Goal: Task Accomplishment & Management: Understand process/instructions

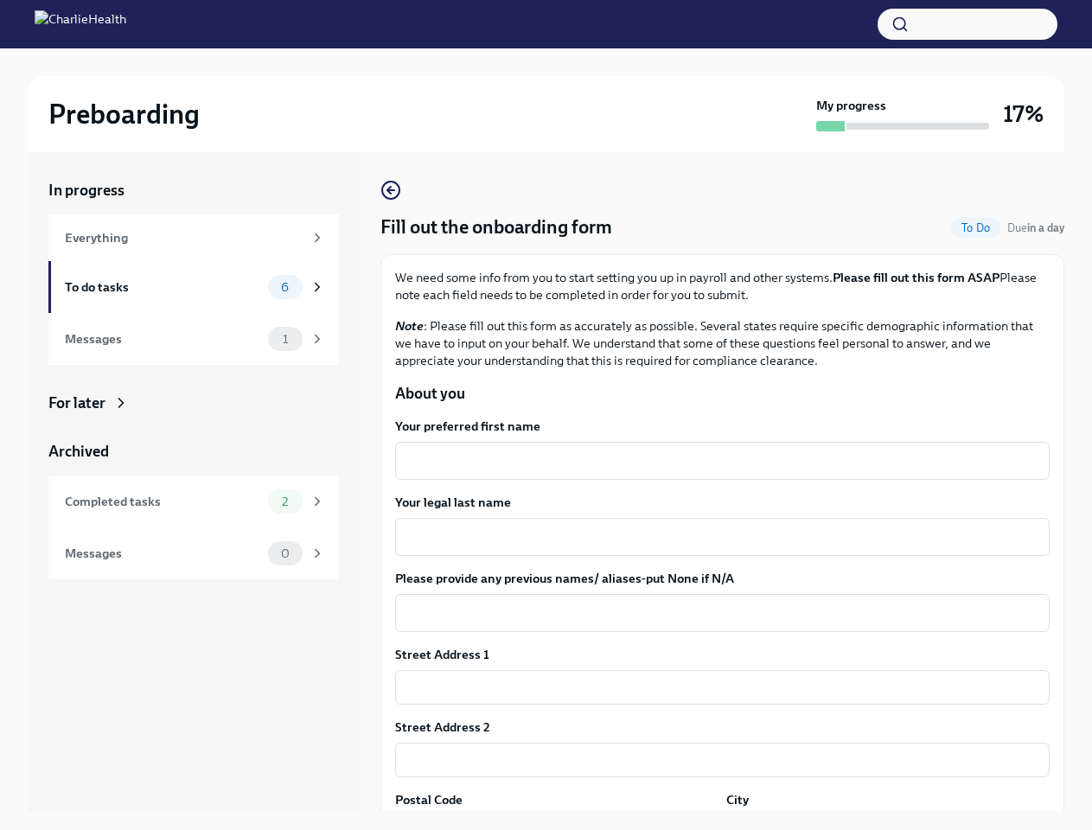
click at [968, 24] on button "button" at bounding box center [968, 24] width 180 height 31
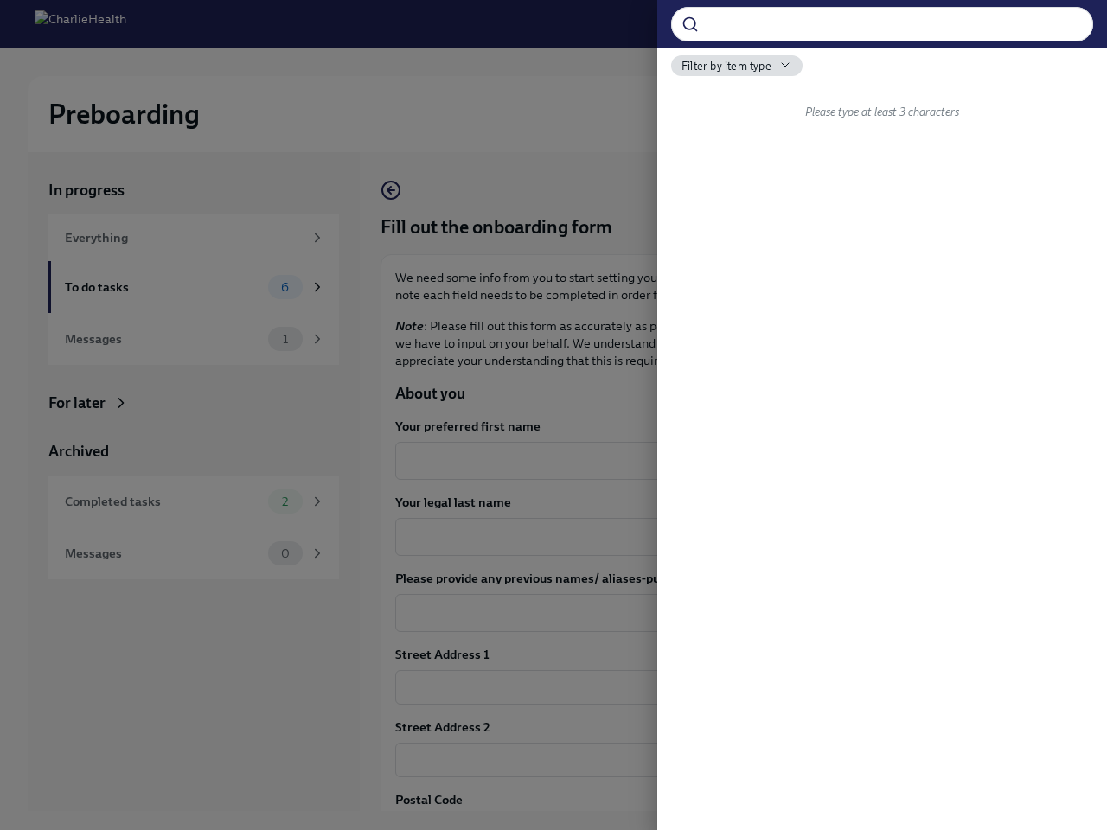
click at [715, 461] on div "​ Filter by item type Please type at least 3 characters" at bounding box center [553, 415] width 1107 height 830
click at [715, 537] on div "​ Filter by item type Please type at least 3 characters" at bounding box center [882, 415] width 450 height 830
click at [715, 613] on div "​ Filter by item type Please type at least 3 characters" at bounding box center [882, 415] width 450 height 830
click at [715, 688] on div "​ Filter by item type Please type at least 3 characters" at bounding box center [882, 415] width 450 height 830
click at [715, 760] on div "​ Filter by item type Please type at least 3 characters" at bounding box center [882, 415] width 450 height 830
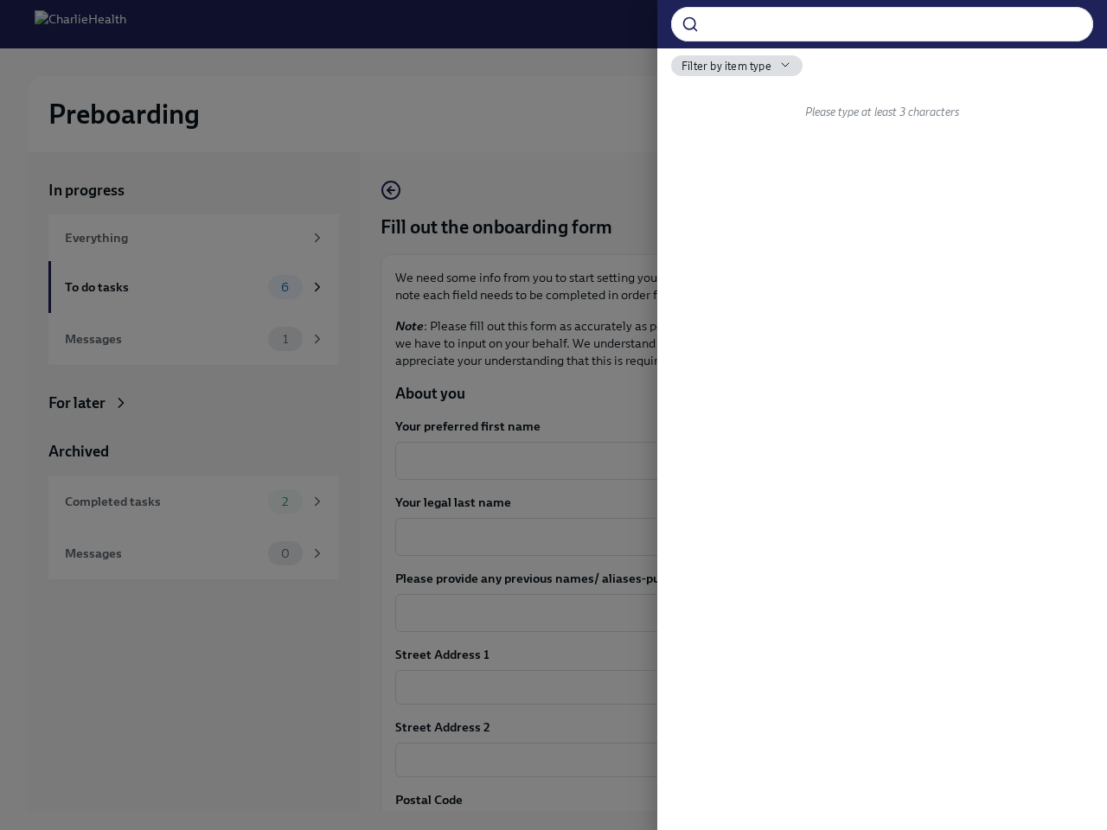
click at [553, 822] on div at bounding box center [553, 415] width 1107 height 830
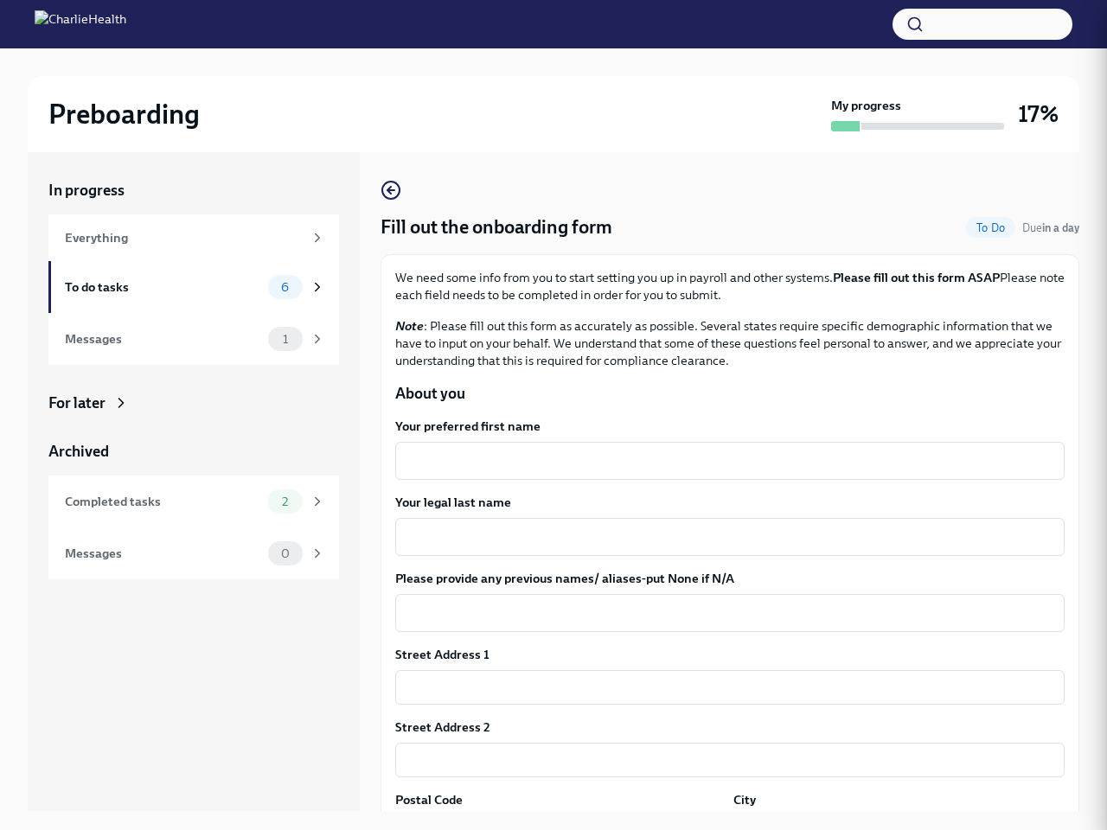
click at [877, 822] on div "In progress Everything To do tasks 6 Messages 1 For later Archived Completed ta…" at bounding box center [554, 495] width 1052 height 687
